Goal: Communication & Community: Answer question/provide support

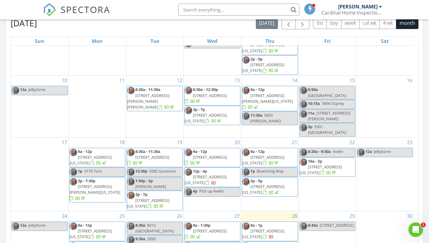
scroll to position [95, 0]
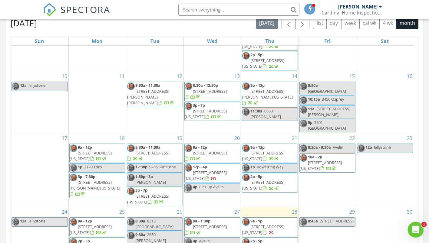
click at [413, 229] on icon "Open Intercom Messenger" at bounding box center [415, 229] width 10 height 10
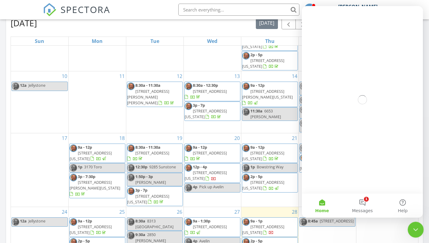
scroll to position [0, 0]
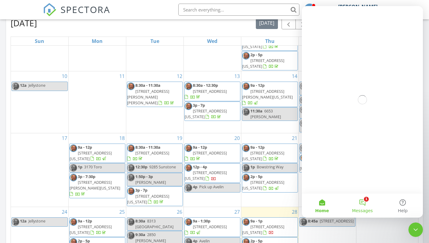
click at [363, 204] on button "1 Messages" at bounding box center [362, 206] width 40 height 24
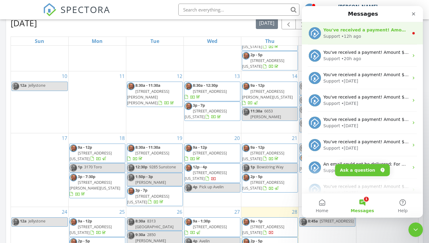
click at [361, 37] on div "Support • 12h ago" at bounding box center [365, 36] width 85 height 6
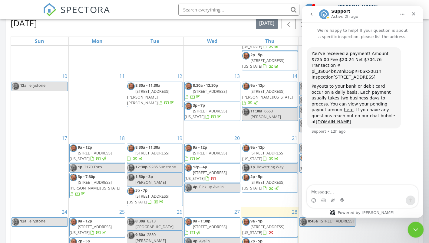
click at [421, 227] on div "Close Intercom Messenger" at bounding box center [414, 229] width 15 height 15
